Goal: Transaction & Acquisition: Purchase product/service

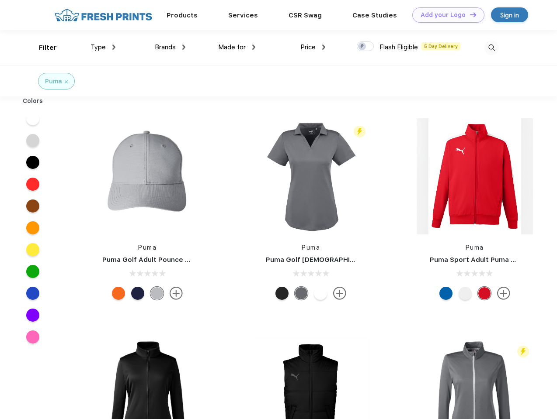
scroll to position [0, 0]
click at [445, 15] on link "Add your Logo Design Tool" at bounding box center [448, 14] width 72 height 15
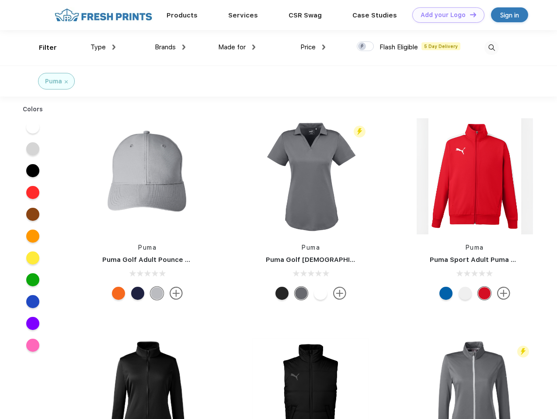
click at [0, 0] on div "Design Tool" at bounding box center [0, 0] width 0 height 0
click at [469, 14] on link "Add your Logo Design Tool" at bounding box center [448, 14] width 72 height 15
click at [42, 48] on div "Filter" at bounding box center [48, 48] width 18 height 10
click at [103, 47] on span "Type" at bounding box center [97, 47] width 15 height 8
click at [170, 47] on span "Brands" at bounding box center [165, 47] width 21 height 8
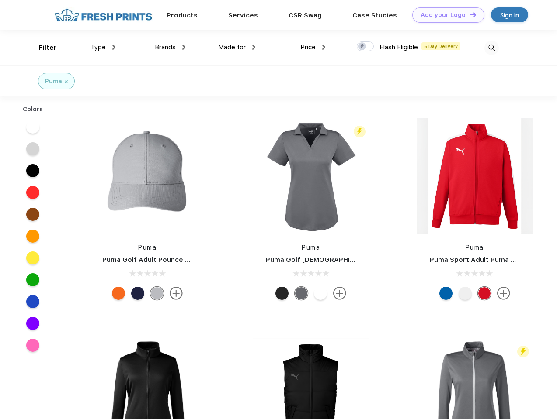
click at [237, 47] on span "Made for" at bounding box center [232, 47] width 28 height 8
click at [313, 47] on span "Price" at bounding box center [307, 47] width 15 height 8
click at [365, 47] on div at bounding box center [364, 47] width 17 height 10
click at [362, 47] on input "checkbox" at bounding box center [359, 44] width 6 height 6
click at [491, 48] on img at bounding box center [491, 48] width 14 height 14
